Goal: Navigation & Orientation: Find specific page/section

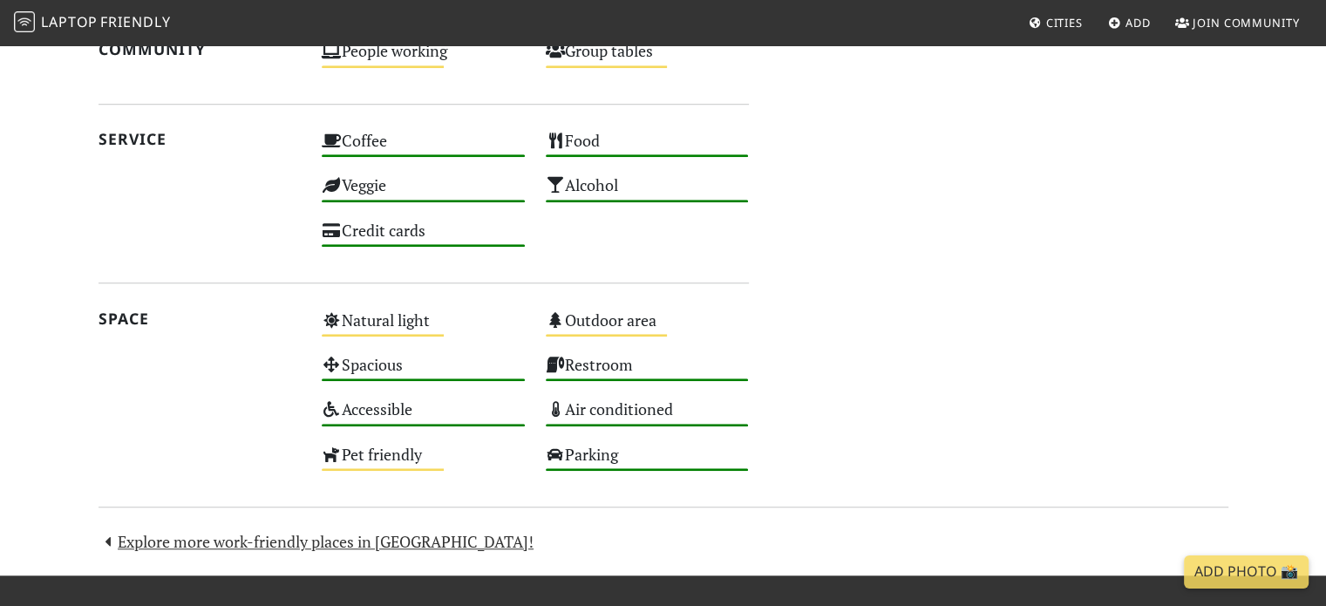
scroll to position [1402, 0]
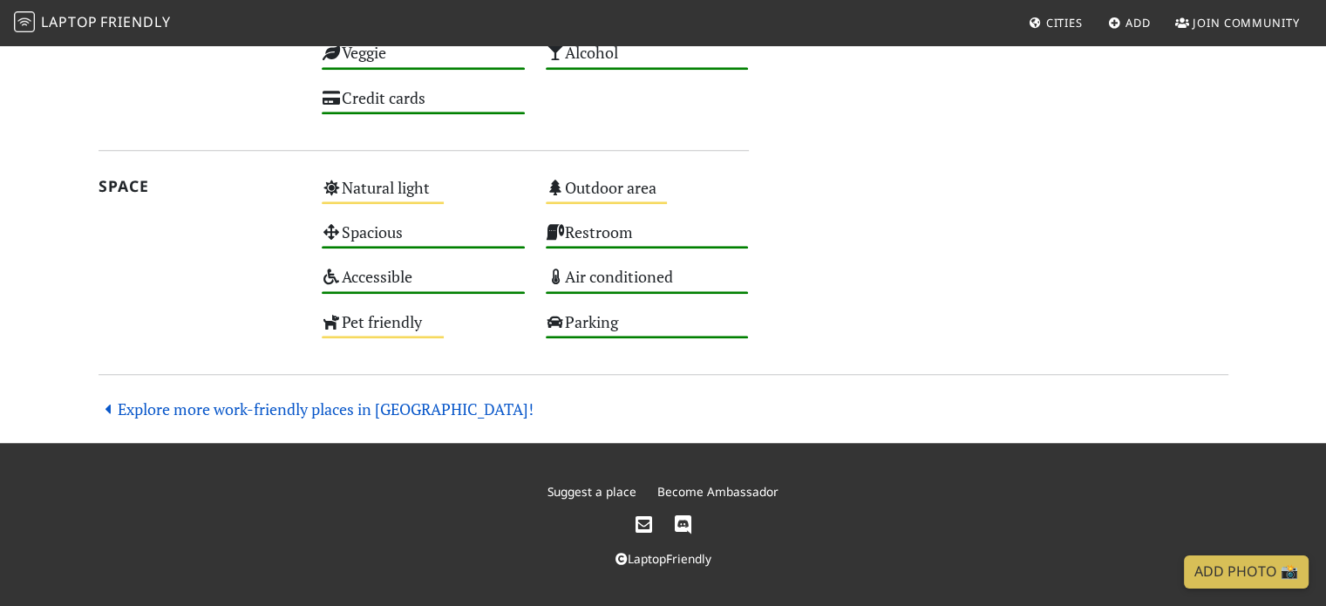
click at [233, 404] on link "Explore more work-friendly places in [GEOGRAPHIC_DATA]!" at bounding box center [317, 408] width 436 height 21
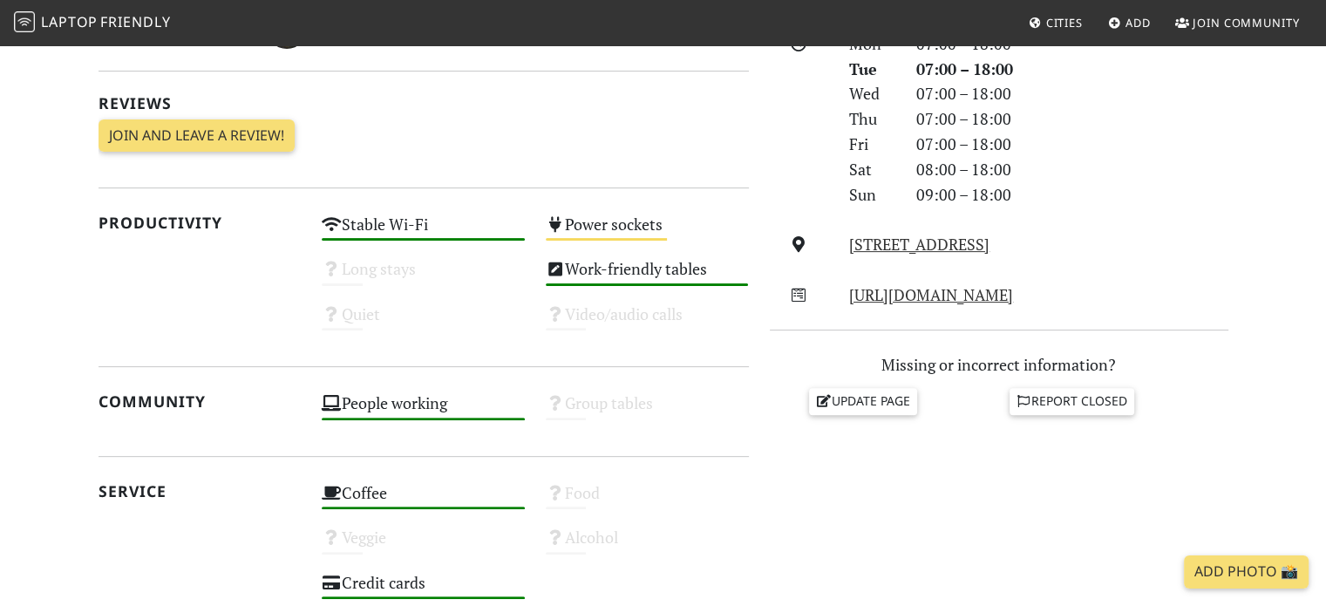
scroll to position [572, 0]
